Goal: Information Seeking & Learning: Learn about a topic

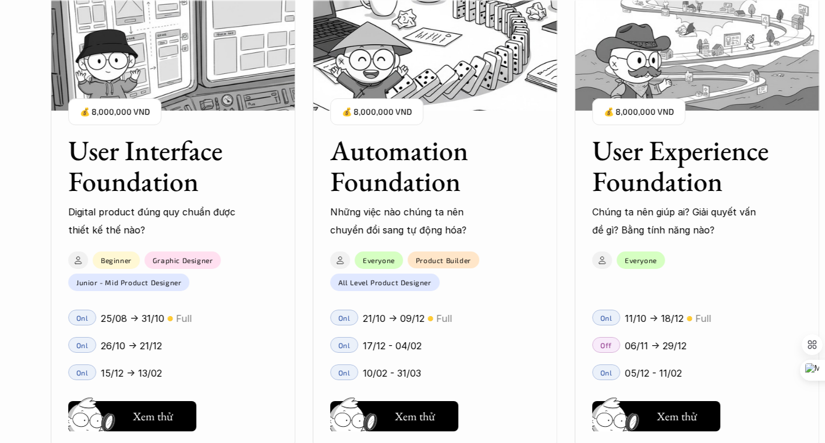
scroll to position [1061, 0]
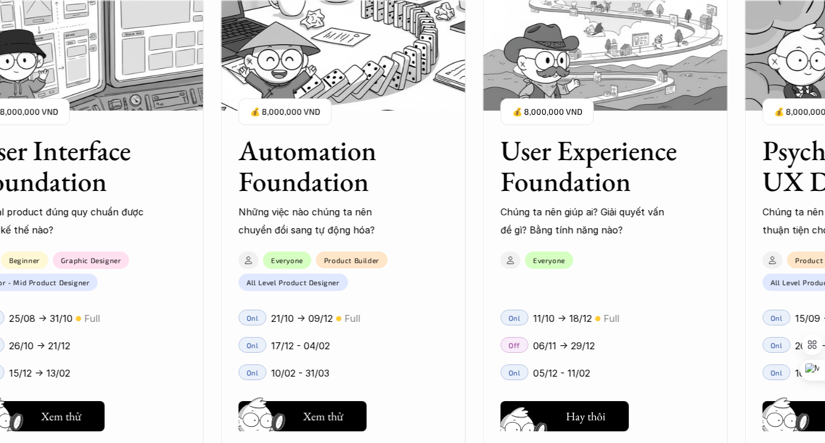
click at [571, 414] on h5 "Xem thử" at bounding box center [585, 419] width 40 height 16
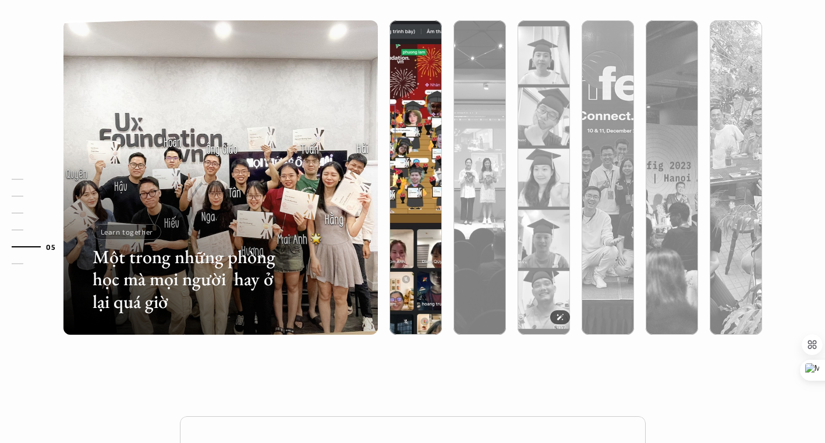
scroll to position [3680, 0]
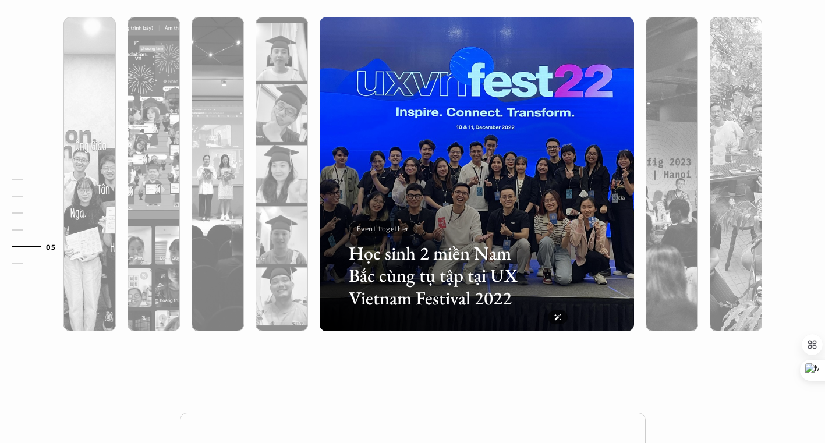
click at [276, 120] on img at bounding box center [282, 174] width 320 height 314
click at [293, 148] on div at bounding box center [281, 236] width 52 height 190
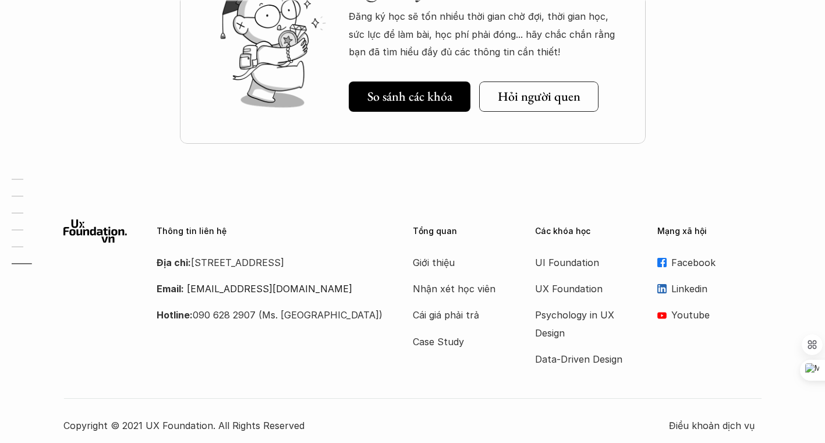
scroll to position [4162, 0]
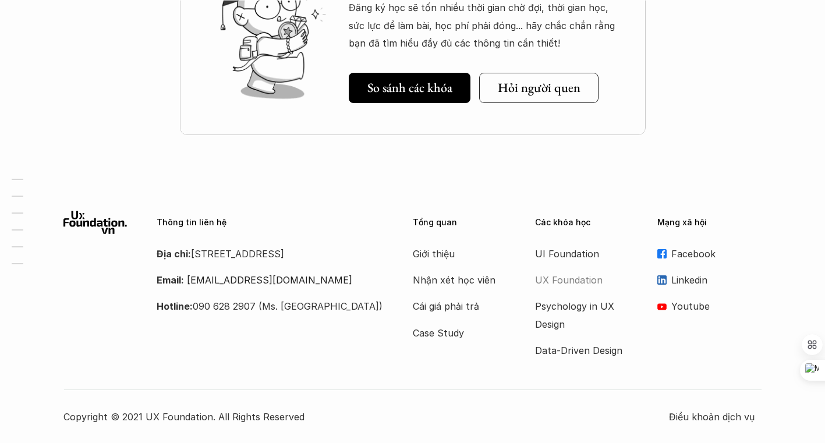
click at [555, 275] on p "UX Foundation" at bounding box center [581, 279] width 93 height 17
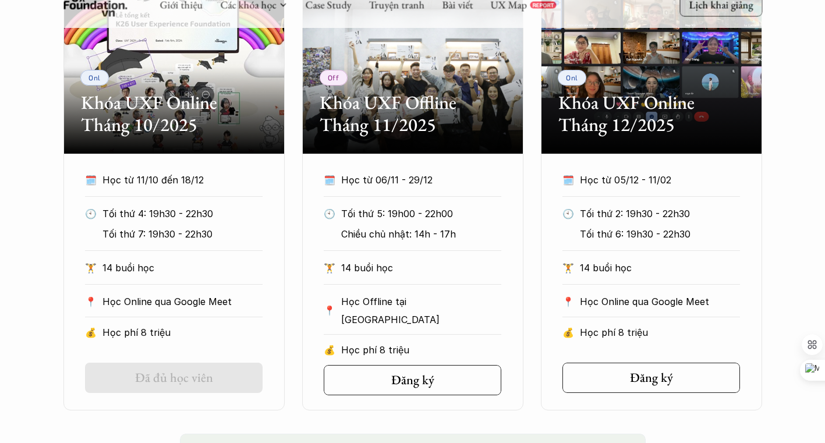
scroll to position [461, 0]
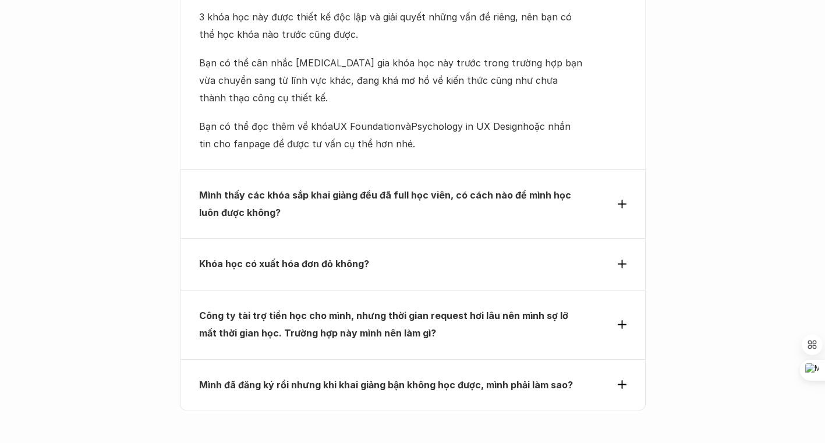
scroll to position [5090, 0]
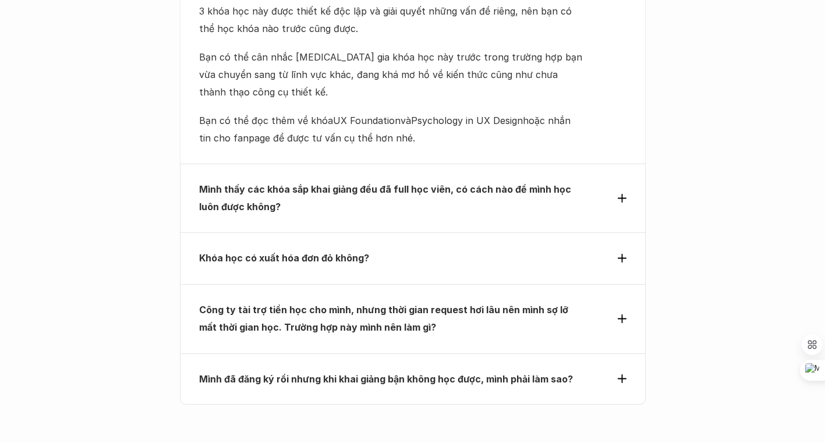
click at [549, 180] on p "Mình thấy các khóa sắp khai giảng đều đã full học viên, có cách nào để mình học…" at bounding box center [391, 197] width 385 height 35
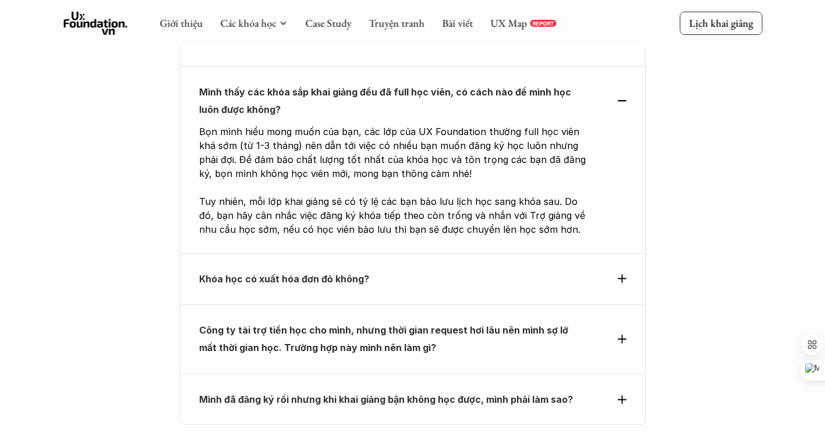
scroll to position [5034, 0]
